Goal: Task Accomplishment & Management: Use online tool/utility

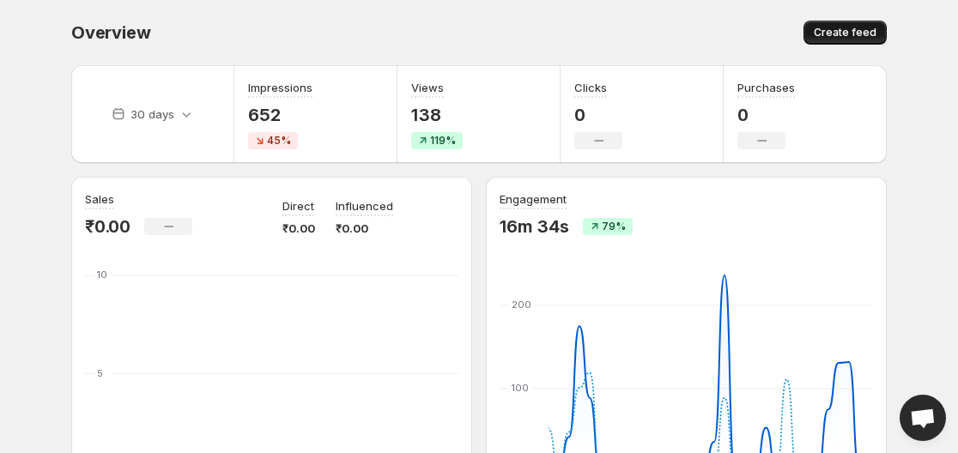
click at [840, 27] on span "Create feed" at bounding box center [845, 33] width 63 height 14
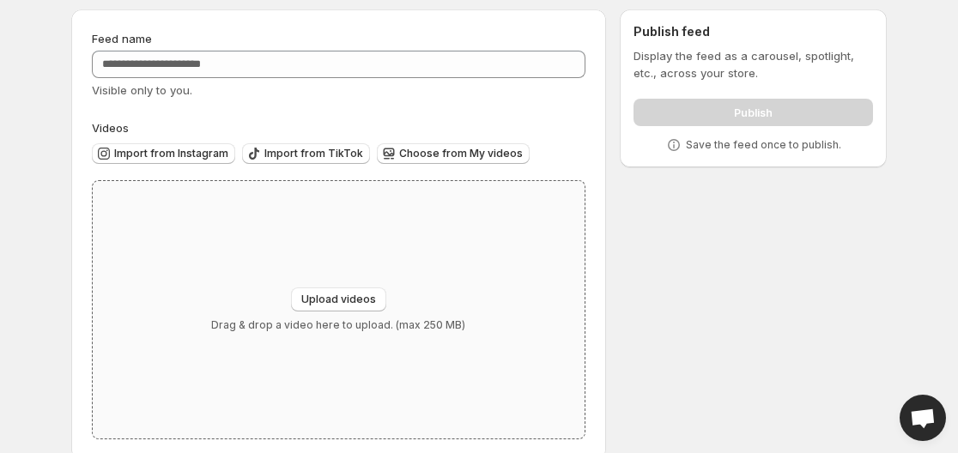
scroll to position [83, 0]
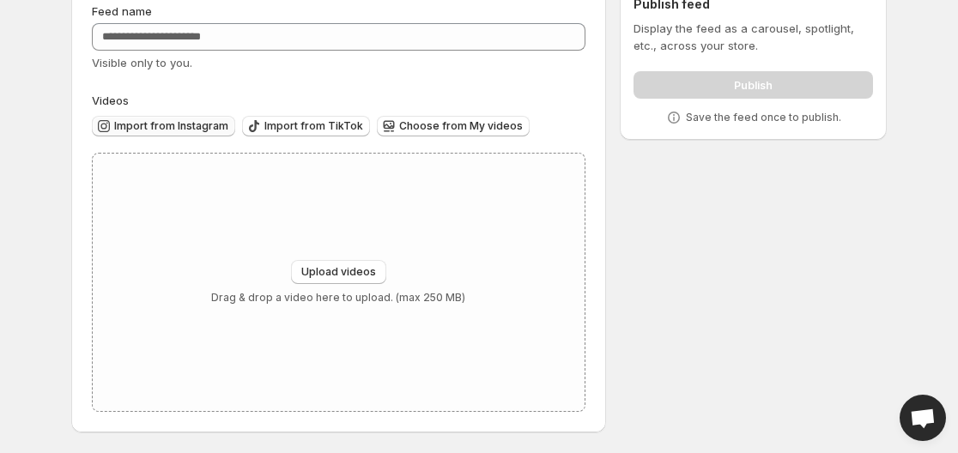
click at [150, 130] on span "Import from Instagram" at bounding box center [171, 126] width 114 height 14
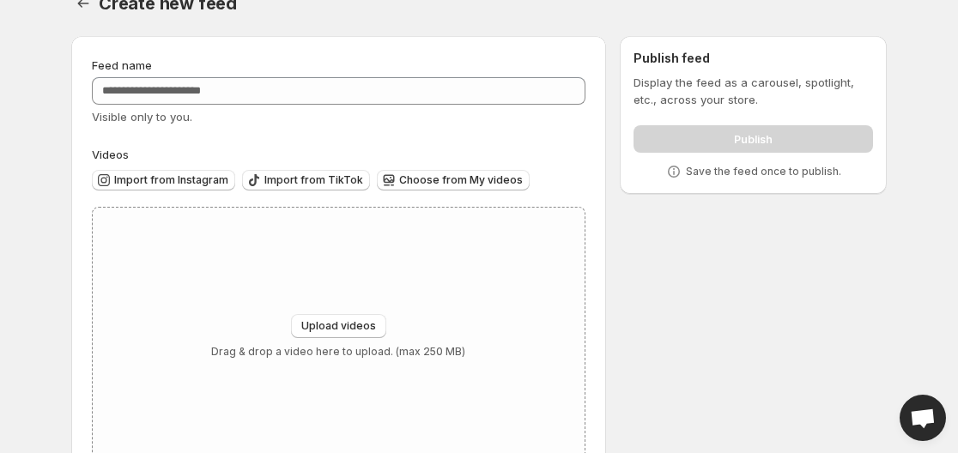
scroll to position [0, 0]
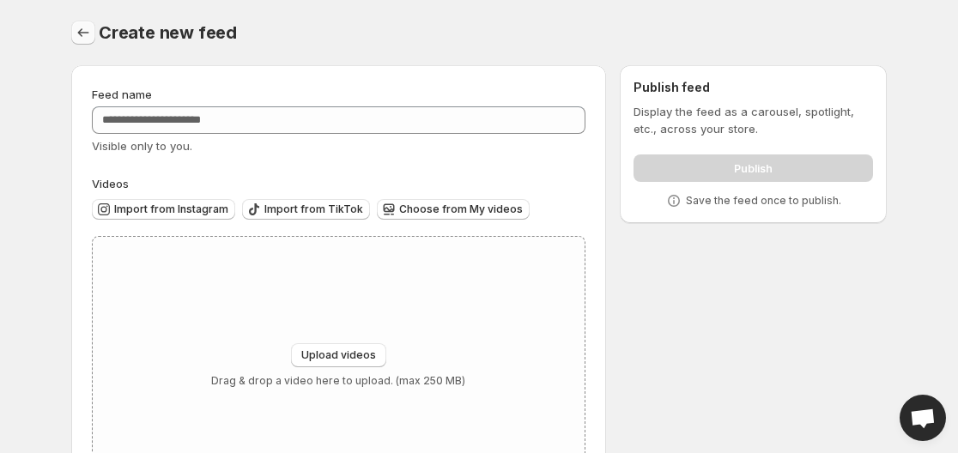
click at [87, 32] on icon "Settings" at bounding box center [83, 32] width 17 height 17
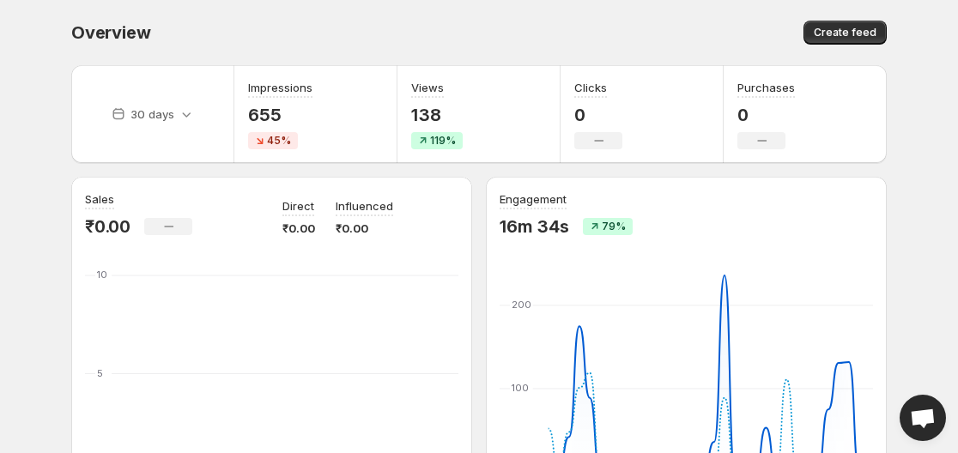
click at [554, 46] on div "Overview. This page is ready Overview Create feed" at bounding box center [479, 32] width 816 height 65
click at [207, 0] on div "Overview. This page is ready Overview Create feed" at bounding box center [479, 32] width 816 height 65
